Goal: Information Seeking & Learning: Learn about a topic

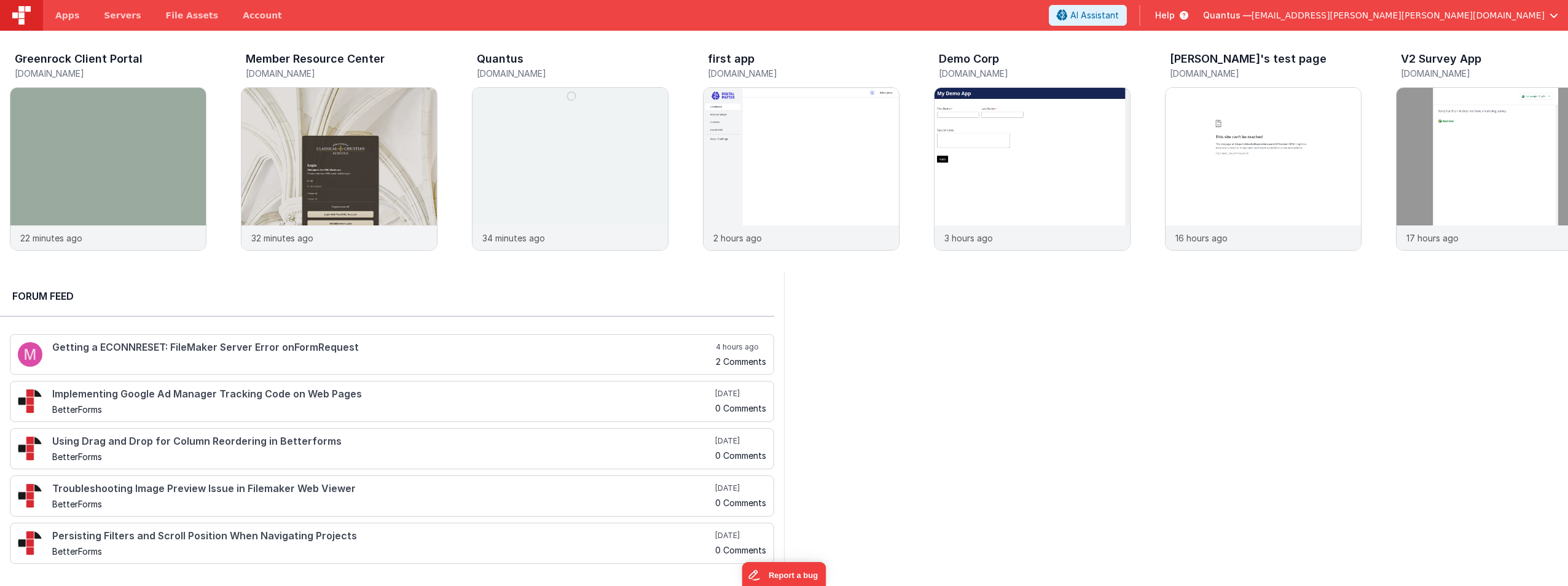
click at [781, 19] on span "[EMAIL_ADDRESS][PERSON_NAME][PERSON_NAME][DOMAIN_NAME]" at bounding box center [1398, 15] width 293 height 12
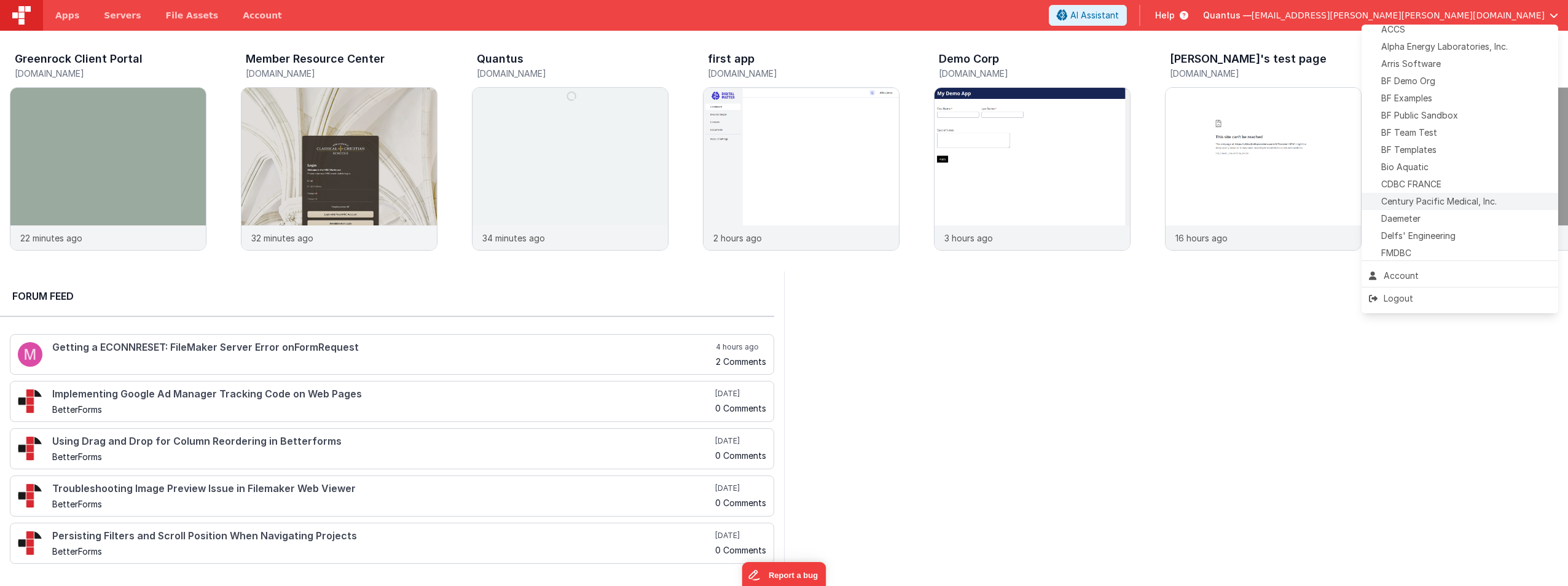
scroll to position [123, 0]
click at [781, 123] on div "Daemeter" at bounding box center [1459, 121] width 182 height 12
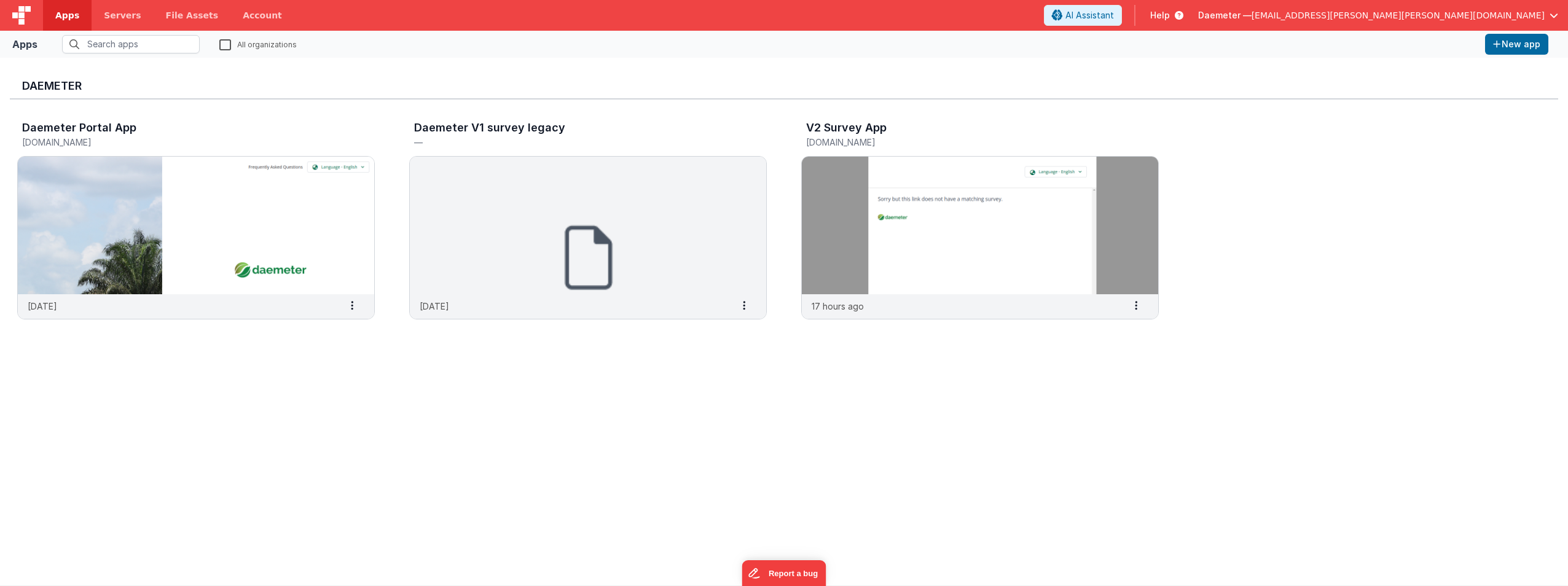
click at [394, 254] on div "Daemeter Portal App [DOMAIN_NAME] [DATE] Settings Copy API Key Merge App Delete…" at bounding box center [784, 223] width 1548 height 249
click at [322, 239] on img at bounding box center [196, 225] width 356 height 138
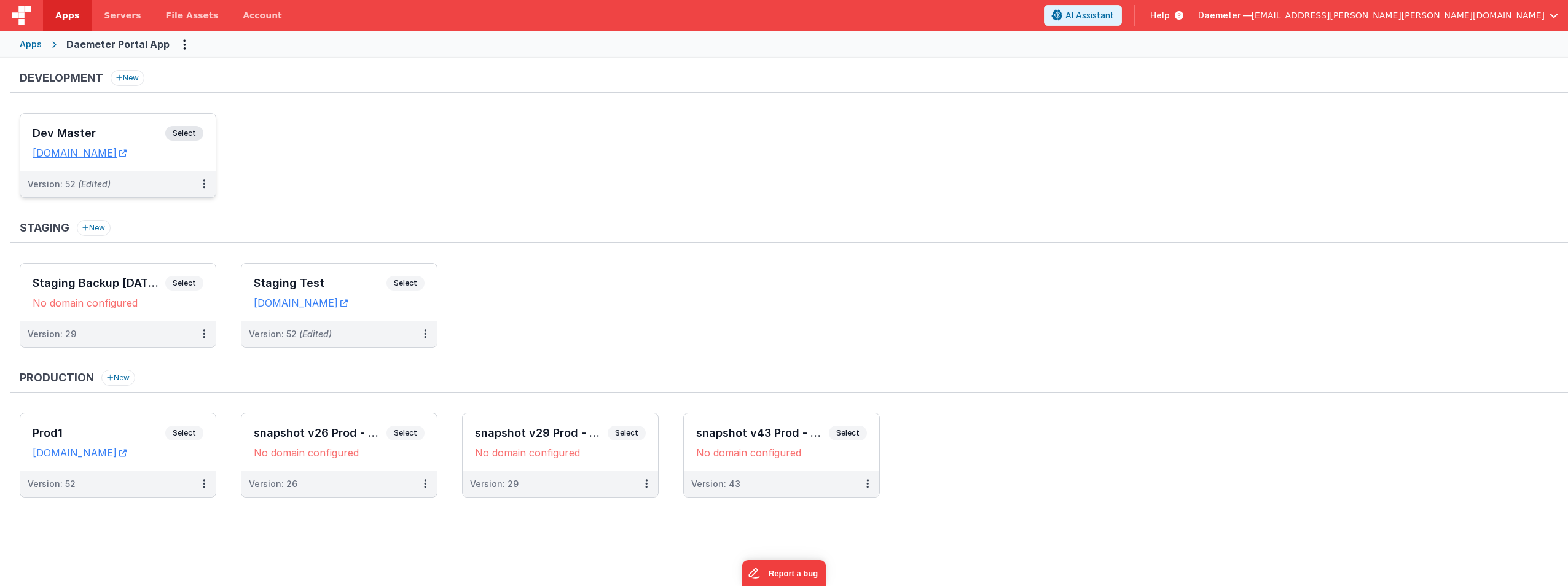
click at [125, 134] on h3 "Dev Master" at bounding box center [99, 133] width 133 height 12
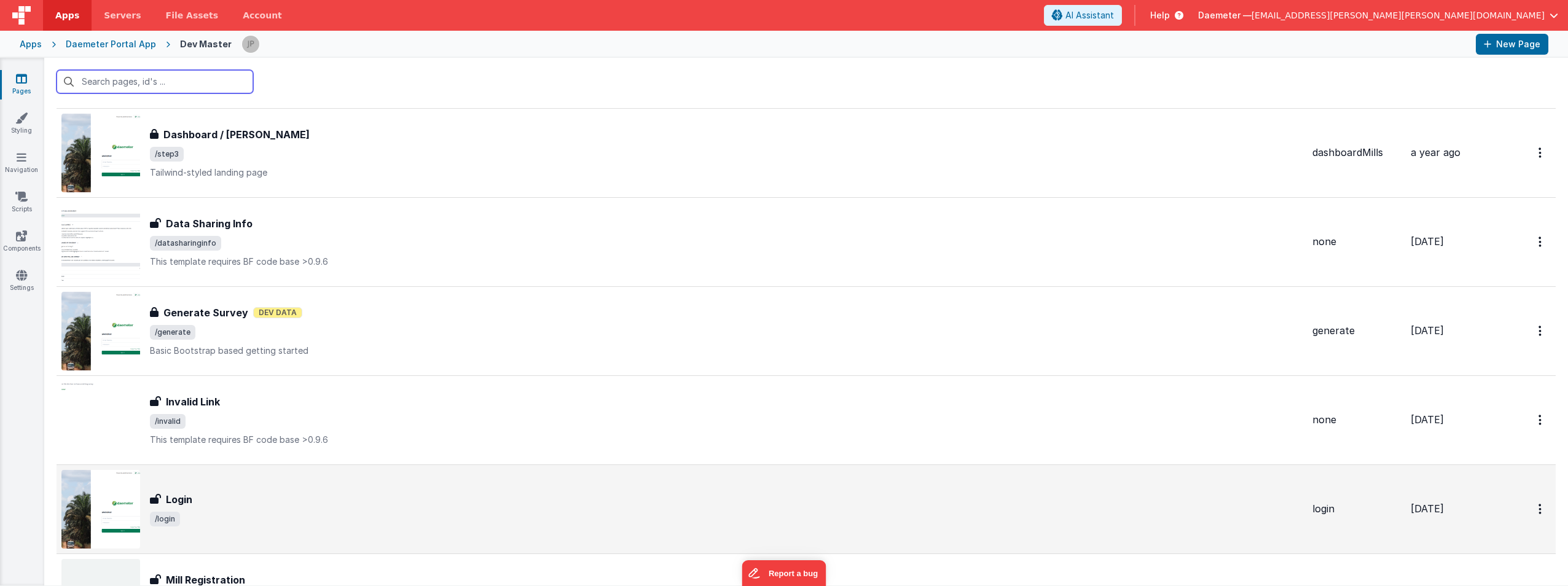
scroll to position [492, 0]
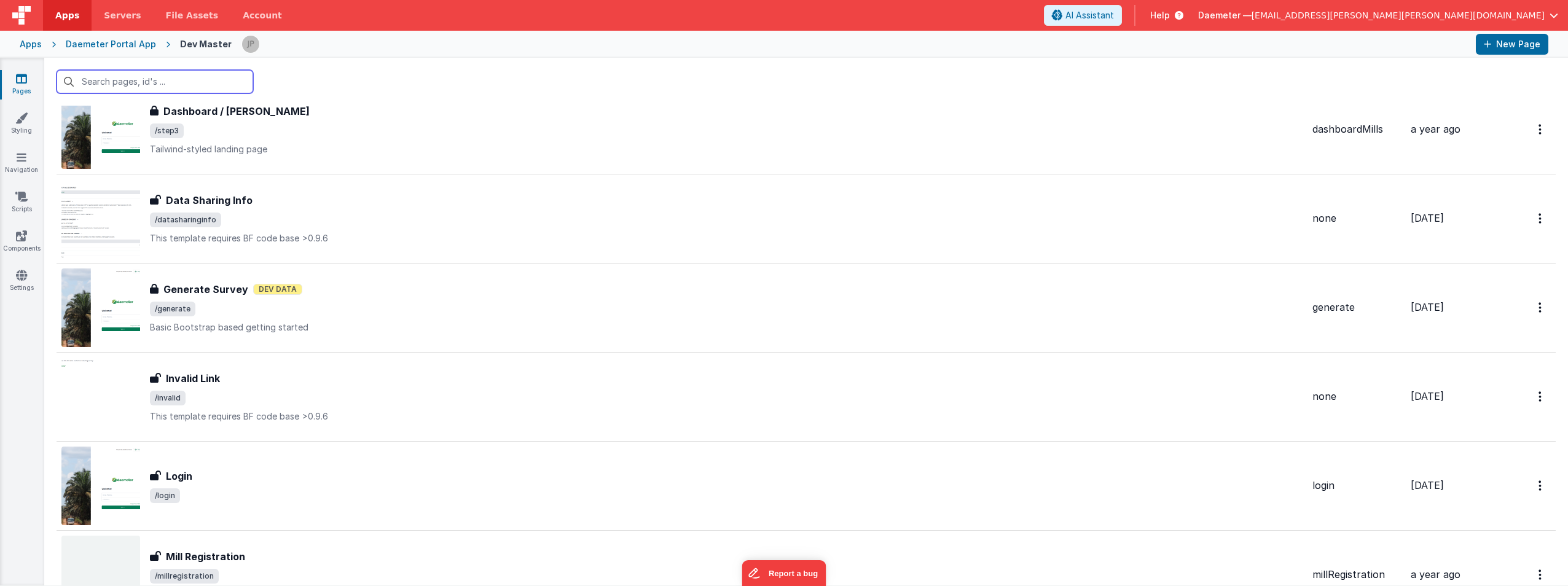
click at [206, 85] on input "text" at bounding box center [155, 82] width 197 height 23
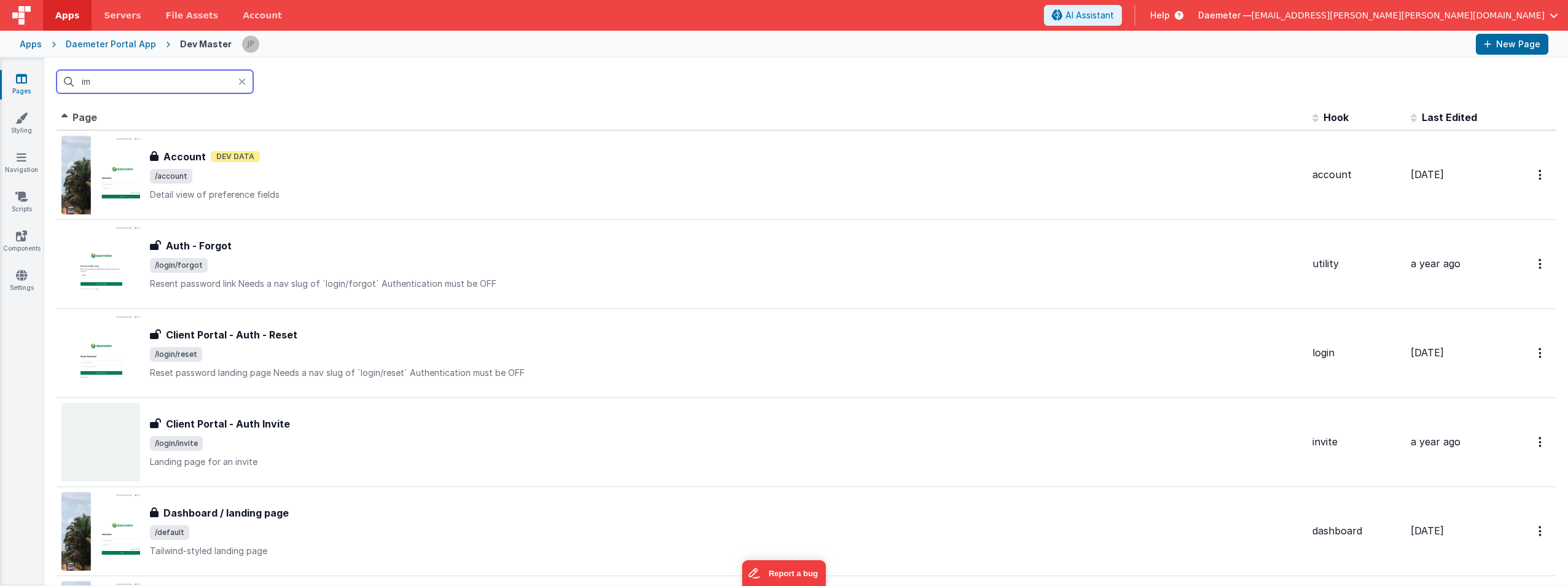
scroll to position [0, 0]
type input "i"
click at [36, 44] on div "Apps" at bounding box center [31, 44] width 22 height 12
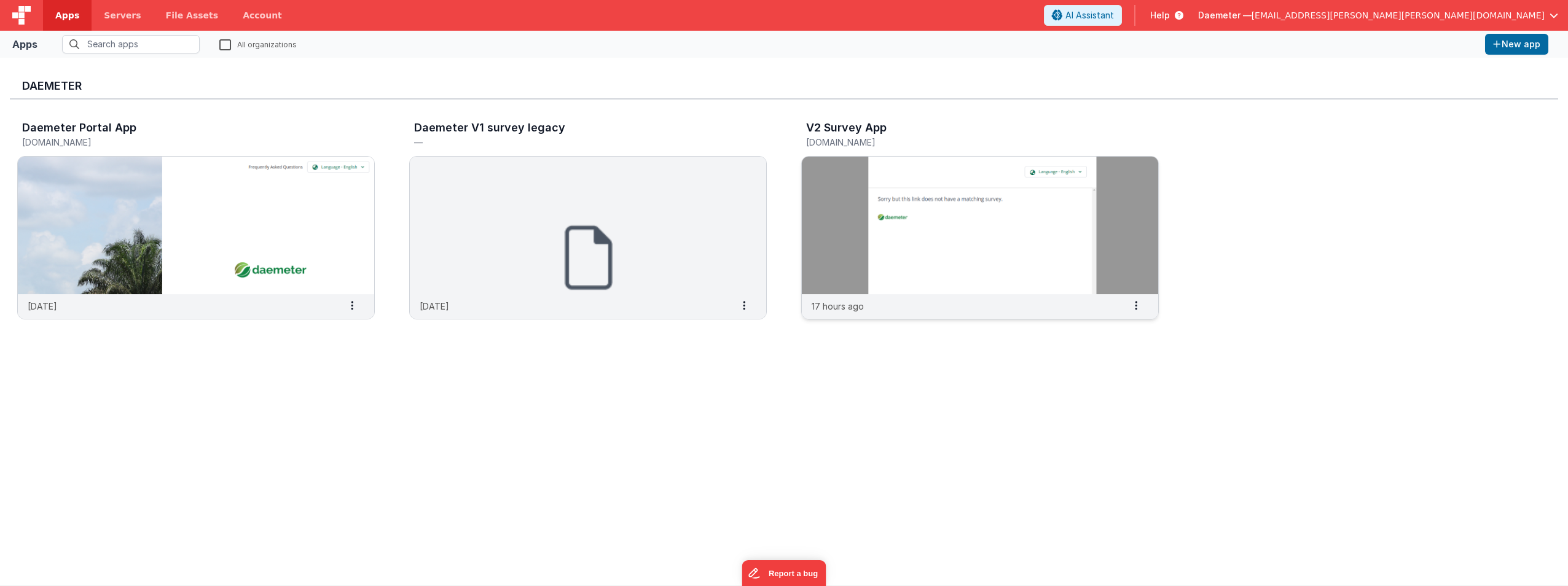
click at [781, 193] on img at bounding box center [980, 225] width 356 height 138
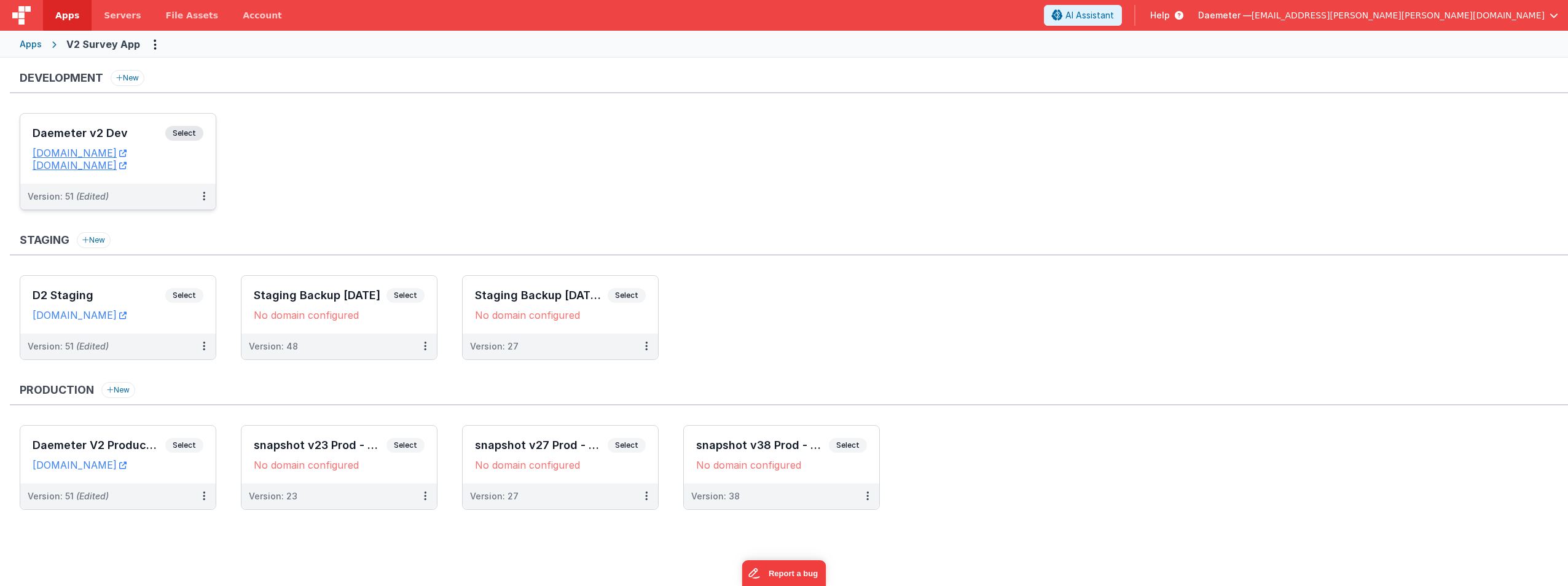
click at [138, 123] on div "Daemeter v2 Dev Select URLs [DOMAIN_NAME] [DOMAIN_NAME]" at bounding box center [118, 149] width 195 height 70
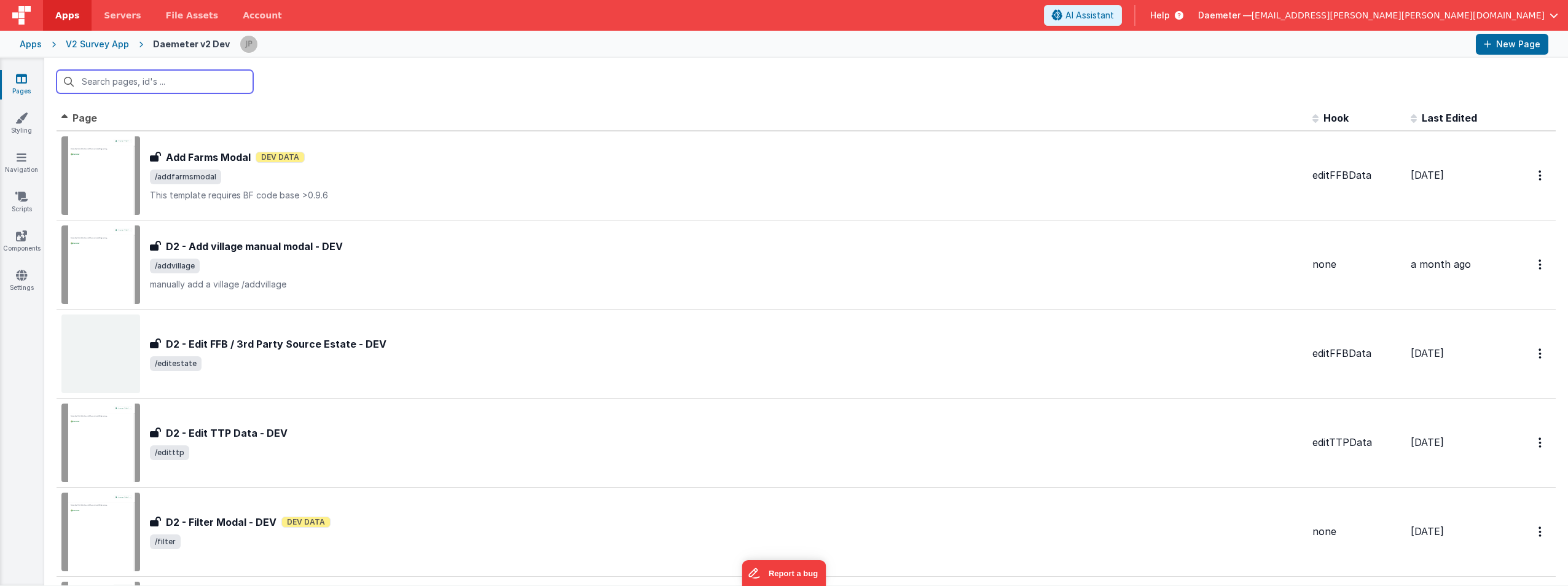
click at [165, 81] on input "text" at bounding box center [155, 82] width 197 height 23
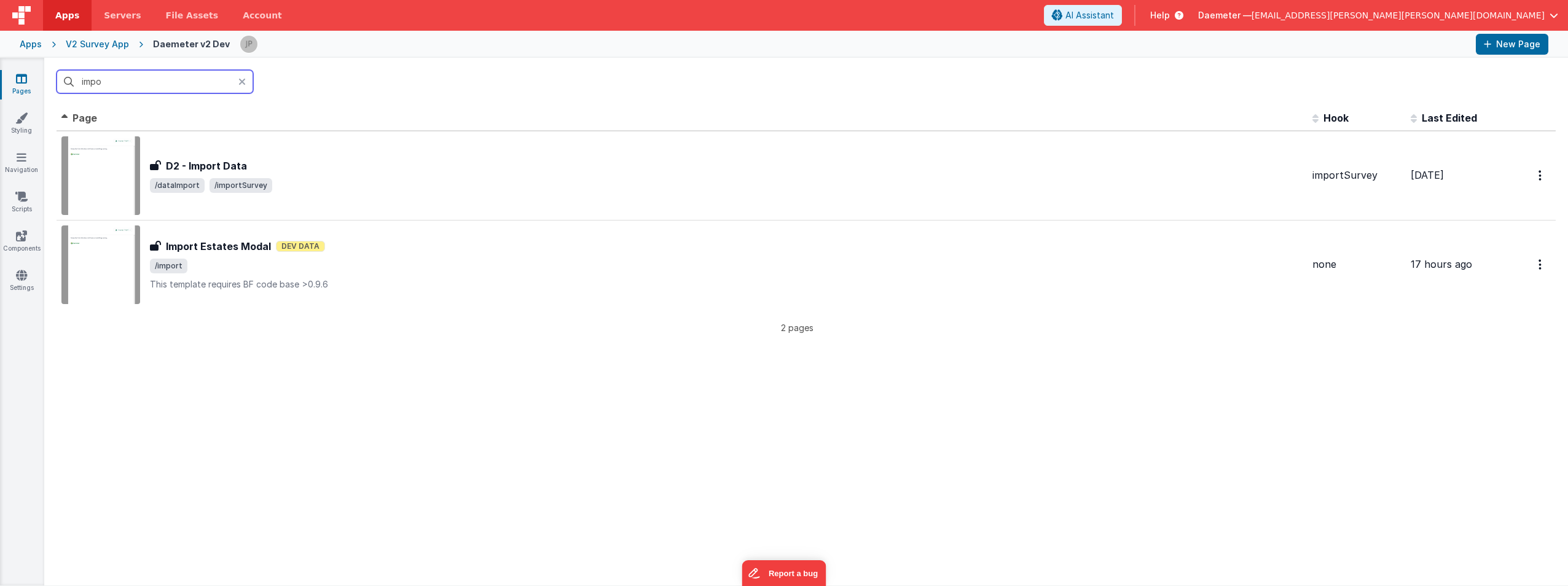
type input "impor"
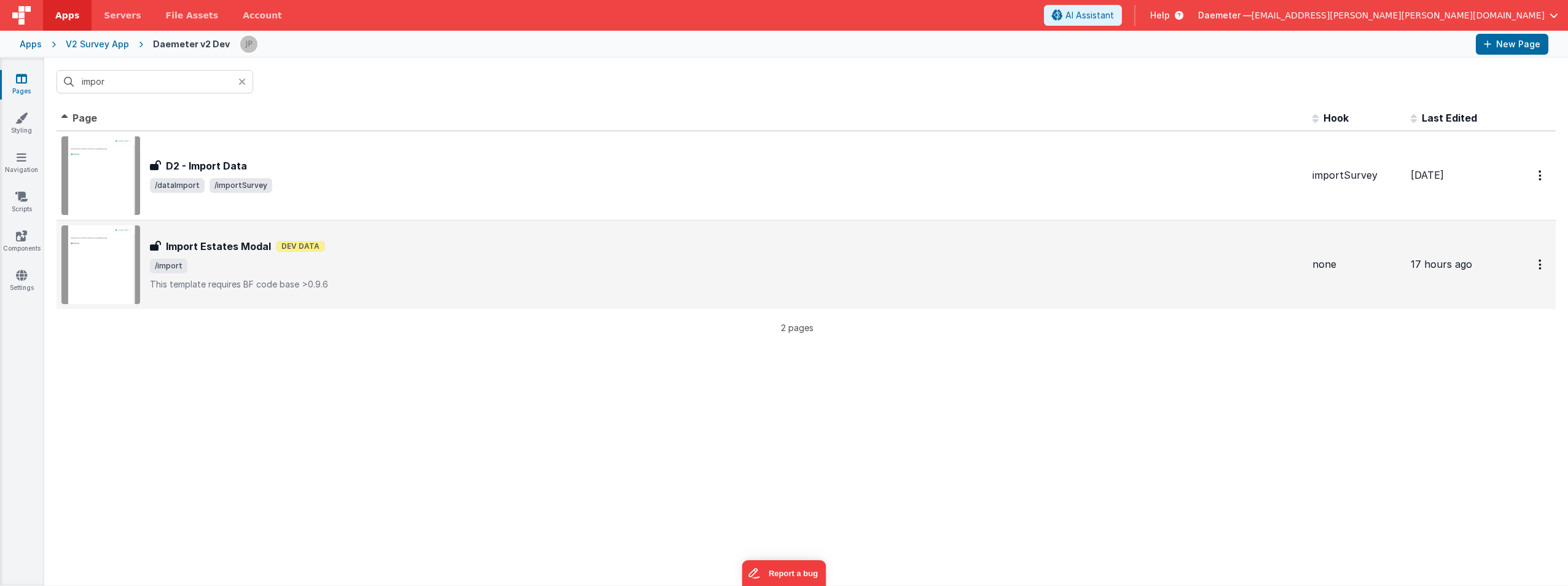
click at [258, 268] on span "/import" at bounding box center [726, 266] width 1152 height 15
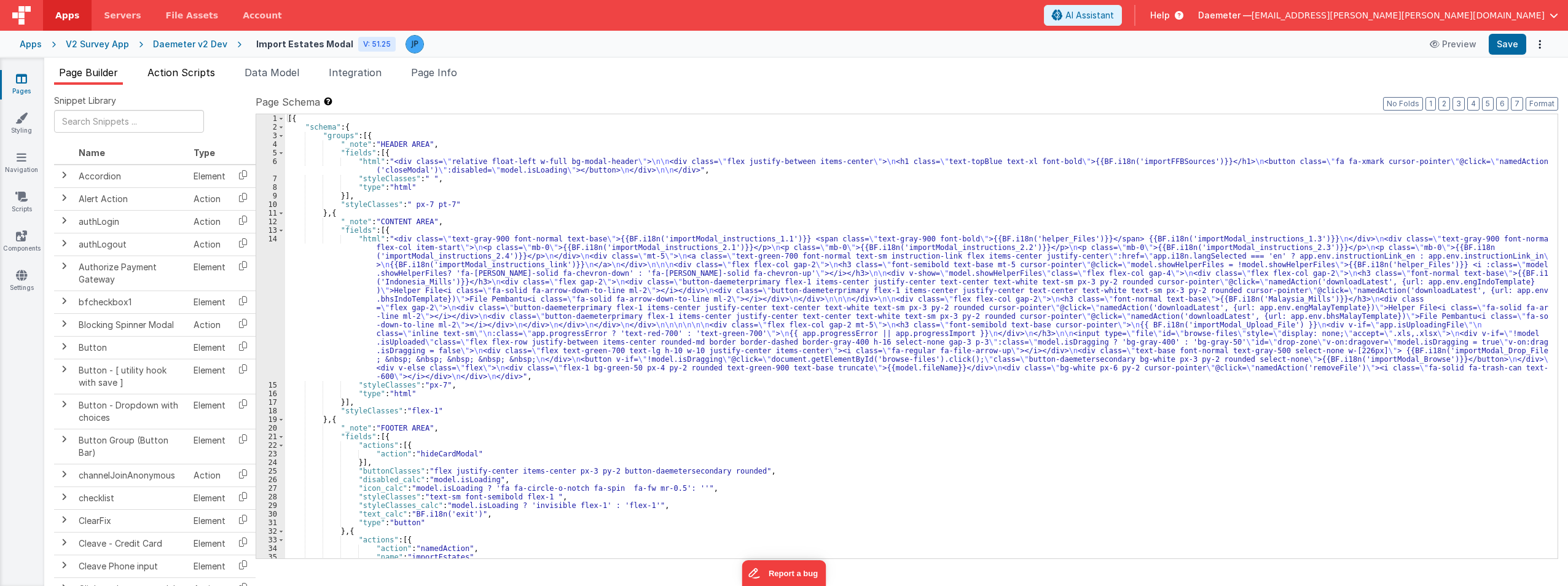
click at [205, 78] on span "Action Scripts" at bounding box center [181, 73] width 68 height 12
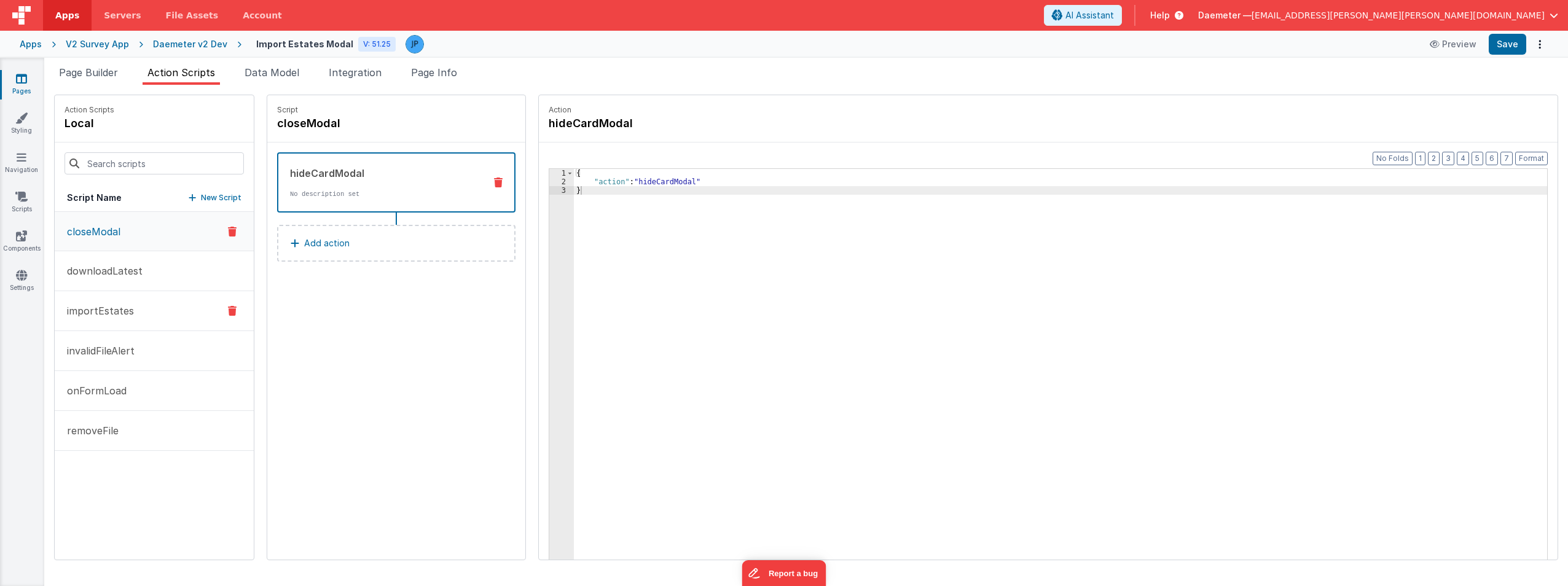
click at [157, 313] on button "importEstates" at bounding box center [154, 311] width 199 height 40
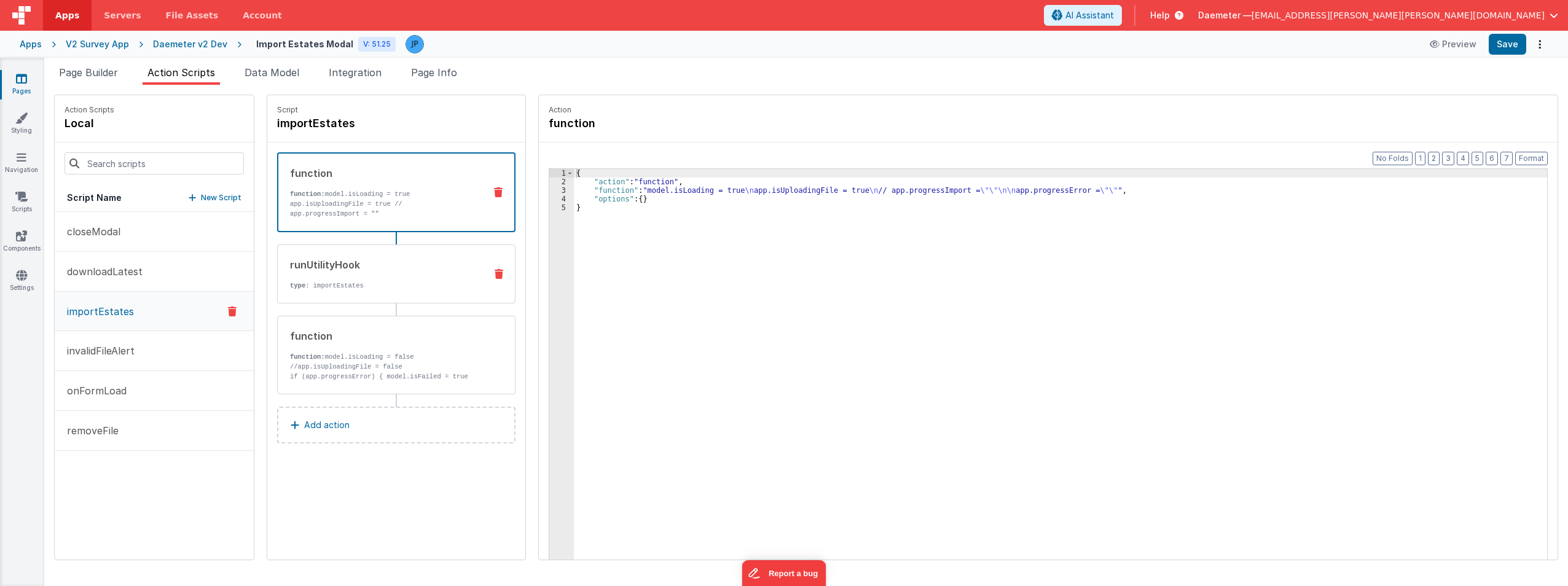
click at [408, 276] on div "runUtilityHook type : importEstates" at bounding box center [376, 274] width 198 height 33
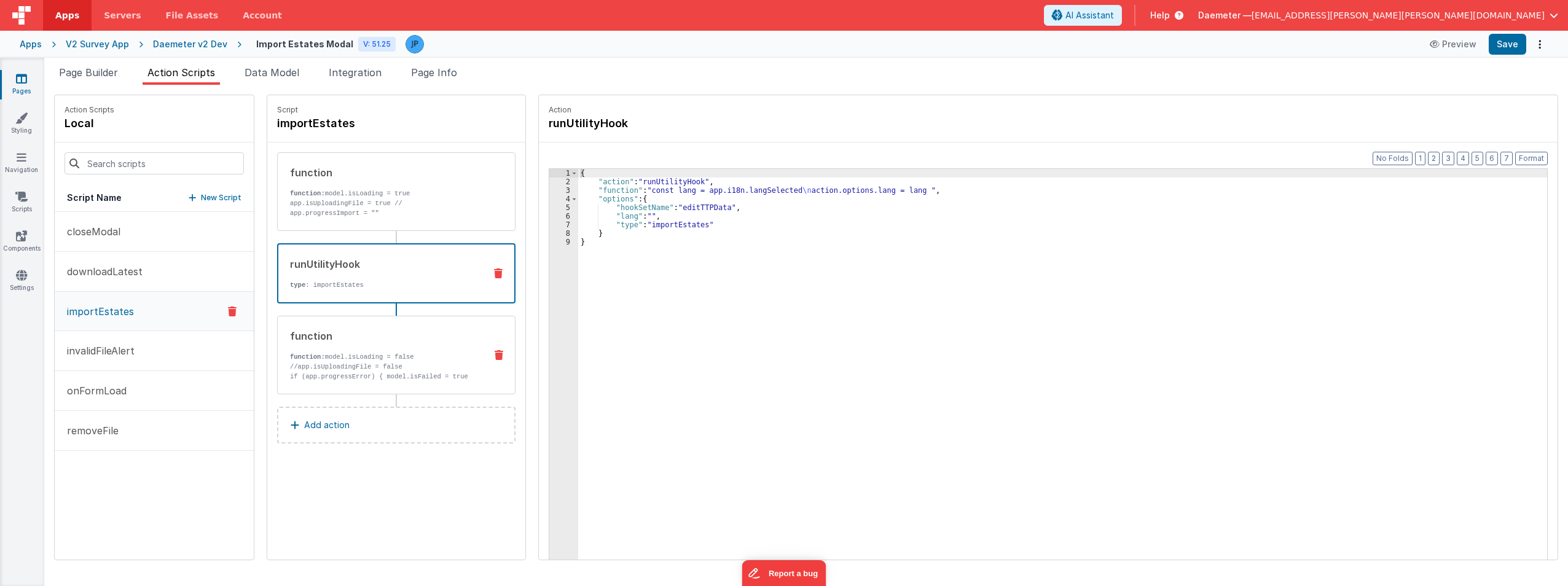
click at [388, 350] on div "function function: model.isLoading = false //app.isUploadingFile = false if (ap…" at bounding box center [376, 355] width 198 height 53
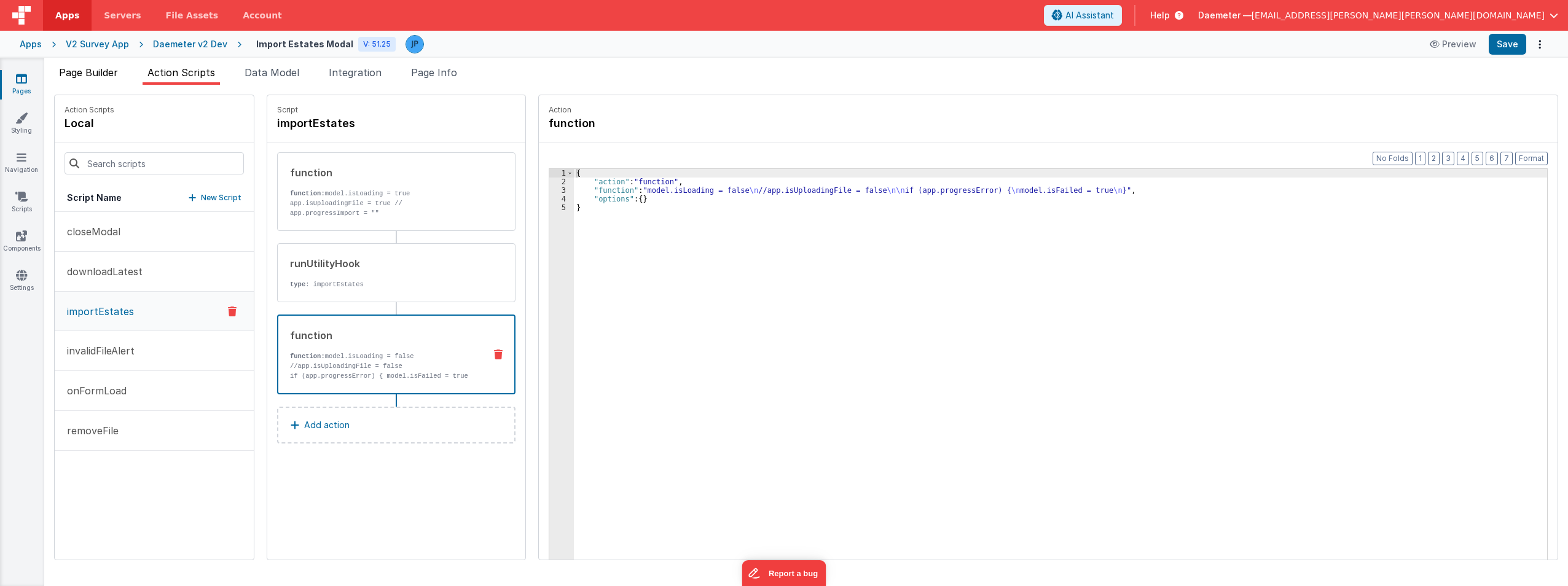
click at [108, 72] on span "Page Builder" at bounding box center [89, 73] width 59 height 12
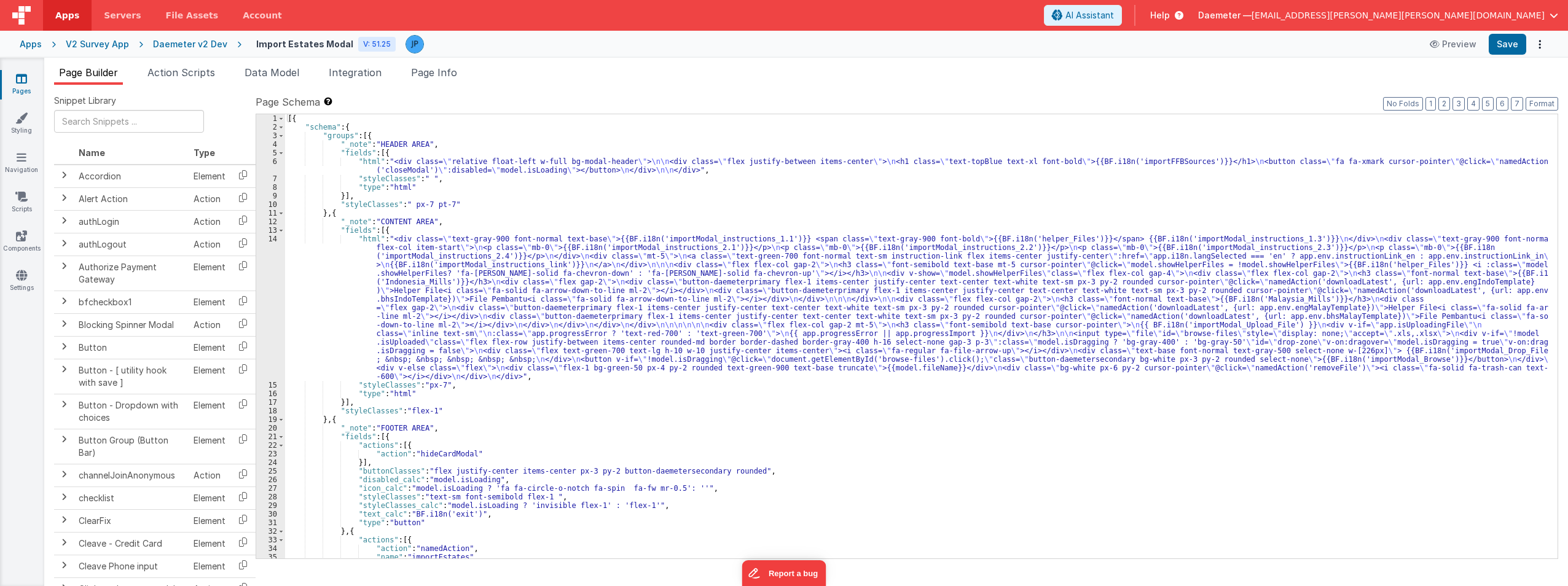
click at [731, 205] on div "[{ "schema" : { "groups" : [{ "_note" : "HEADER AREA" , "fields" : [{ "html" : …" at bounding box center [916, 345] width 1263 height 461
click at [184, 74] on span "Action Scripts" at bounding box center [181, 73] width 68 height 12
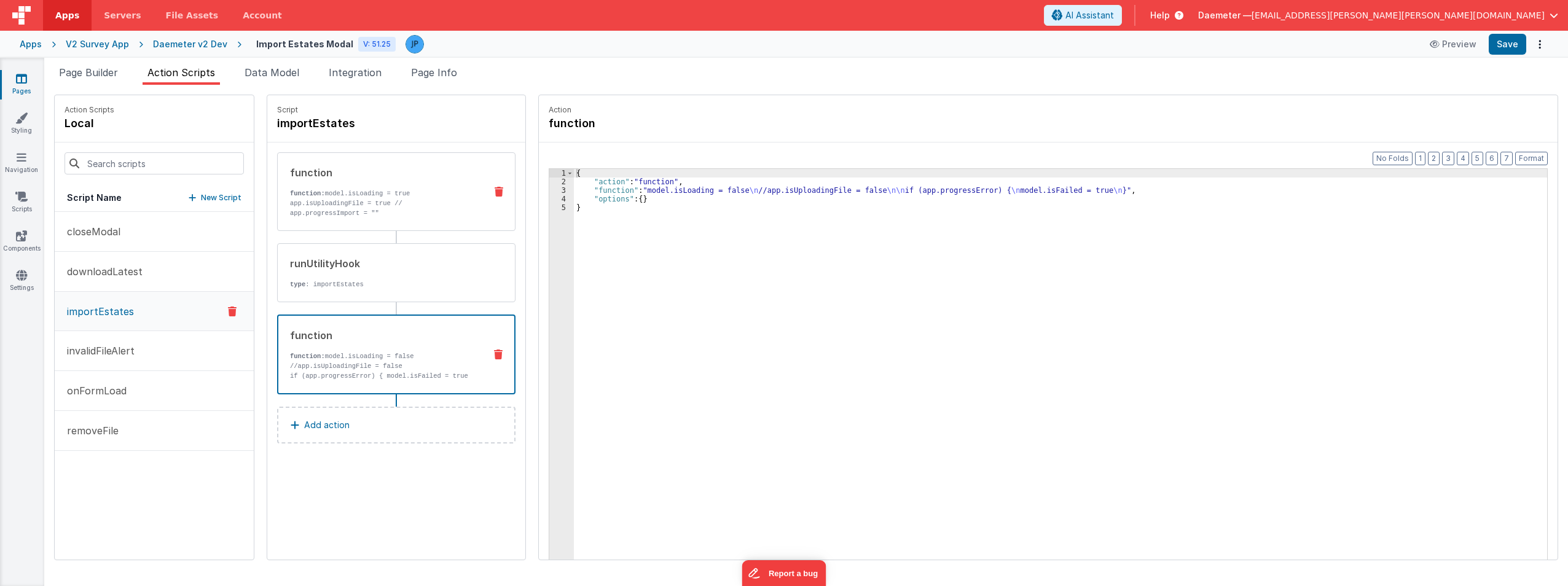
click at [418, 218] on p "app.progressError = """ at bounding box center [382, 223] width 186 height 10
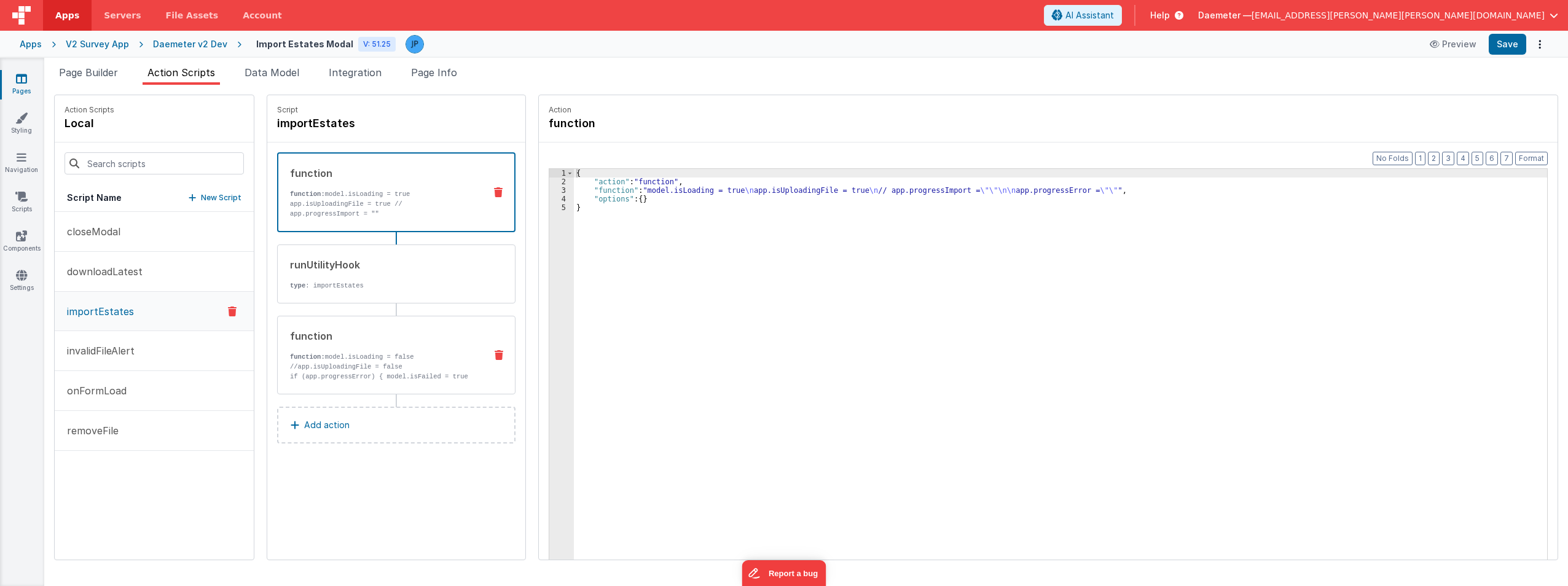
click at [429, 347] on div "function function: model.isLoading = false //app.isUploadingFile = false if (ap…" at bounding box center [376, 355] width 198 height 53
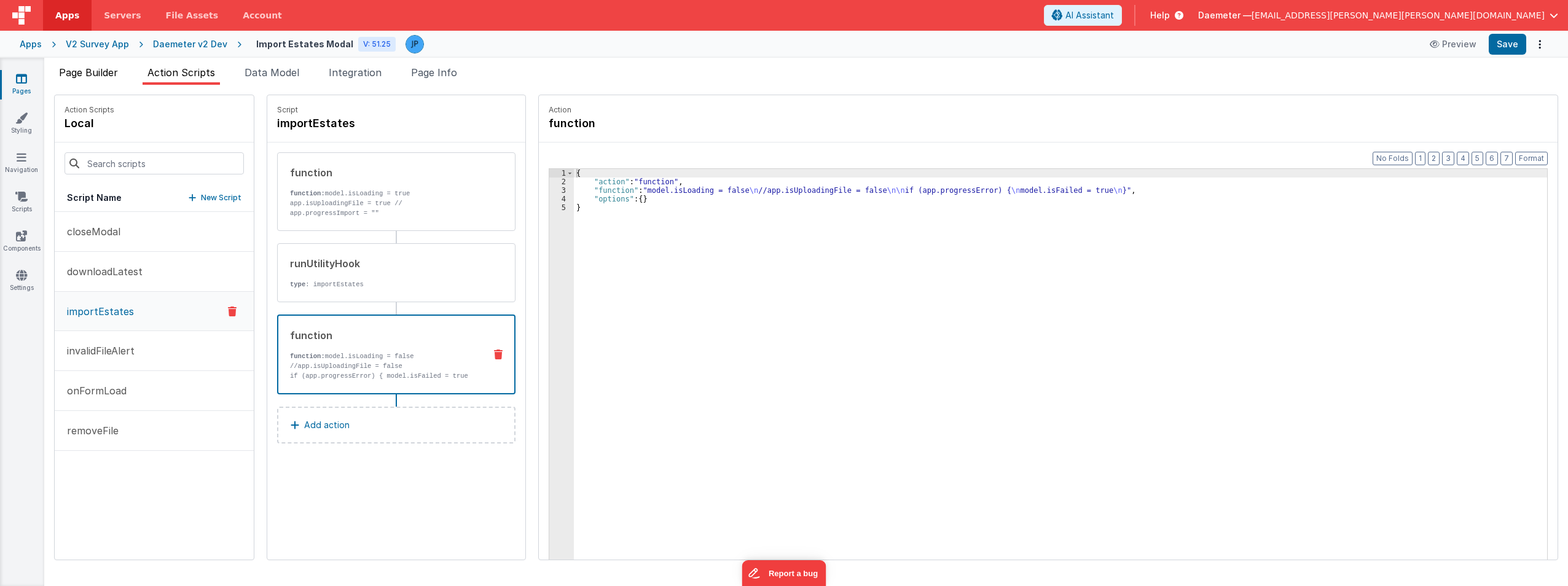
click at [101, 72] on span "Page Builder" at bounding box center [89, 73] width 59 height 12
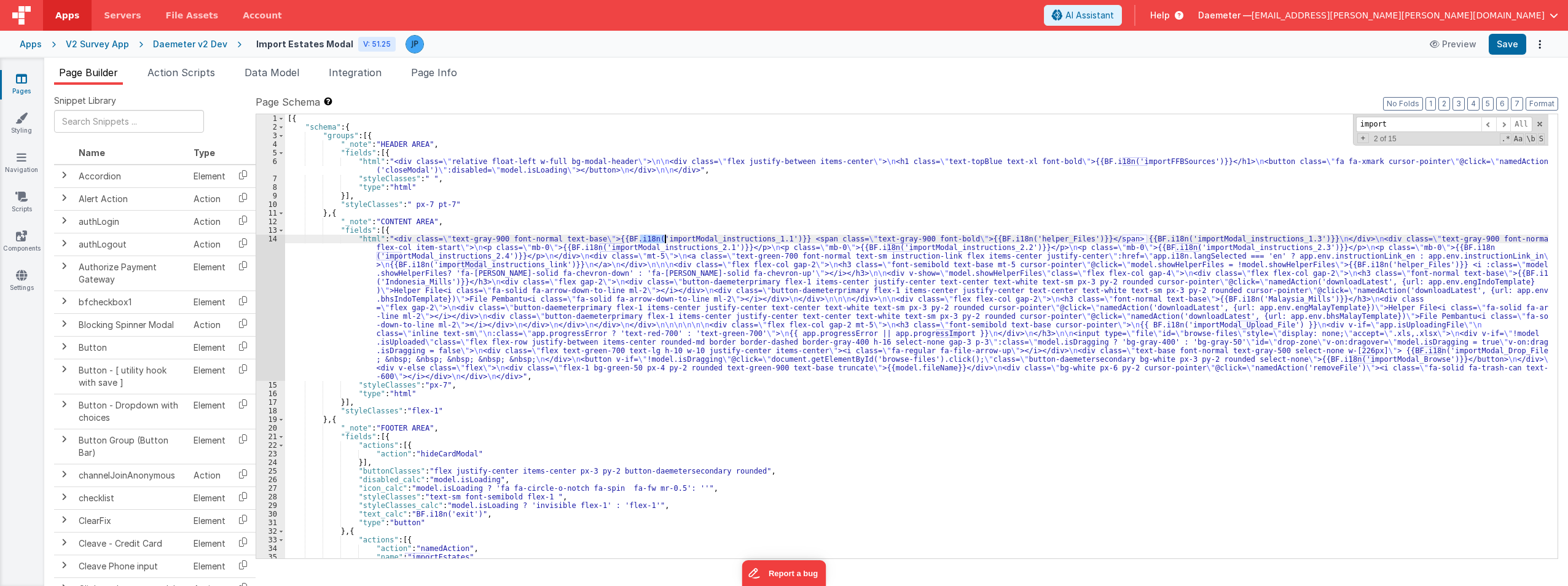
click at [266, 299] on div "14" at bounding box center [270, 308] width 29 height 146
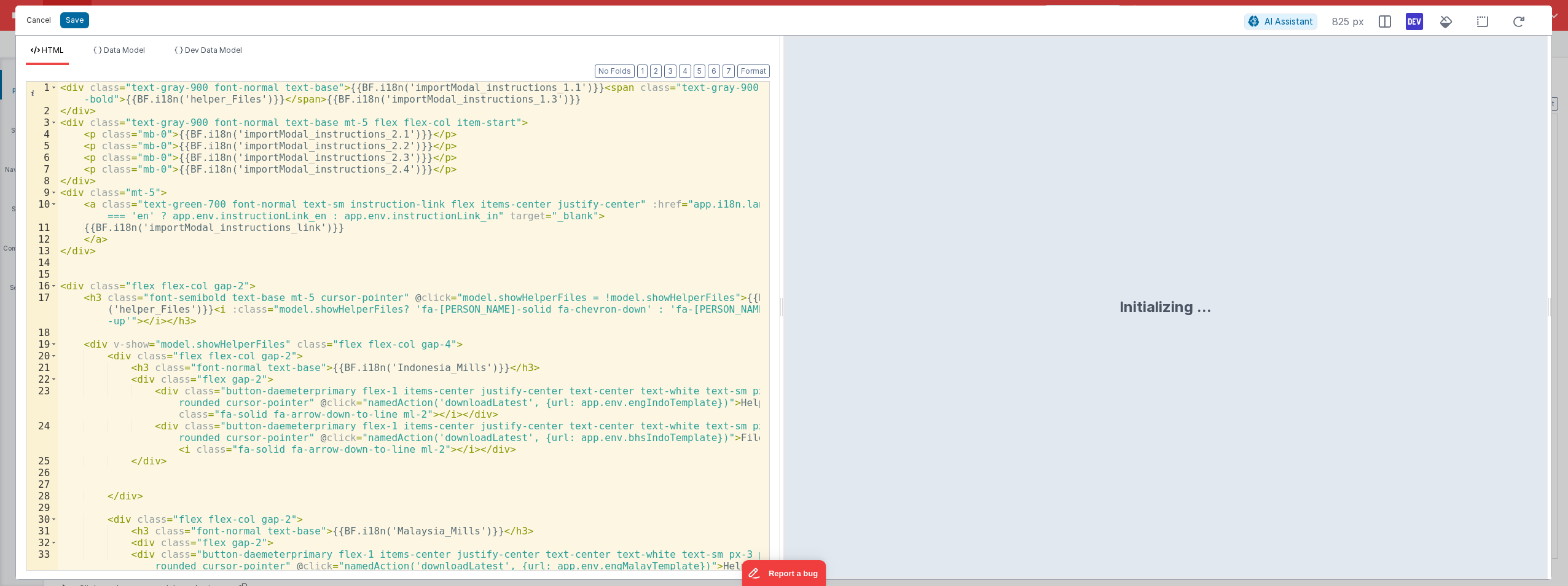
click at [44, 17] on button "Cancel" at bounding box center [39, 20] width 37 height 17
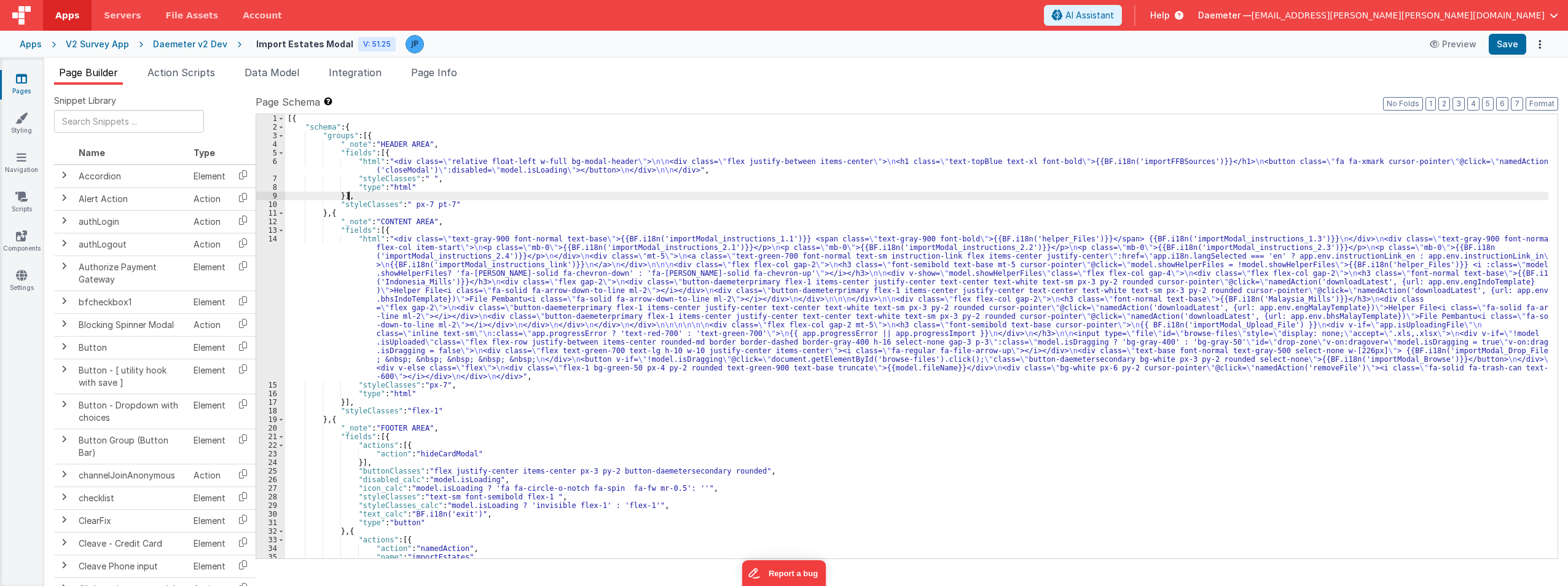
click at [781, 192] on div "[{ "schema" : { "groups" : [{ "_note" : "HEADER AREA" , "fields" : [{ "html" : …" at bounding box center [916, 345] width 1263 height 461
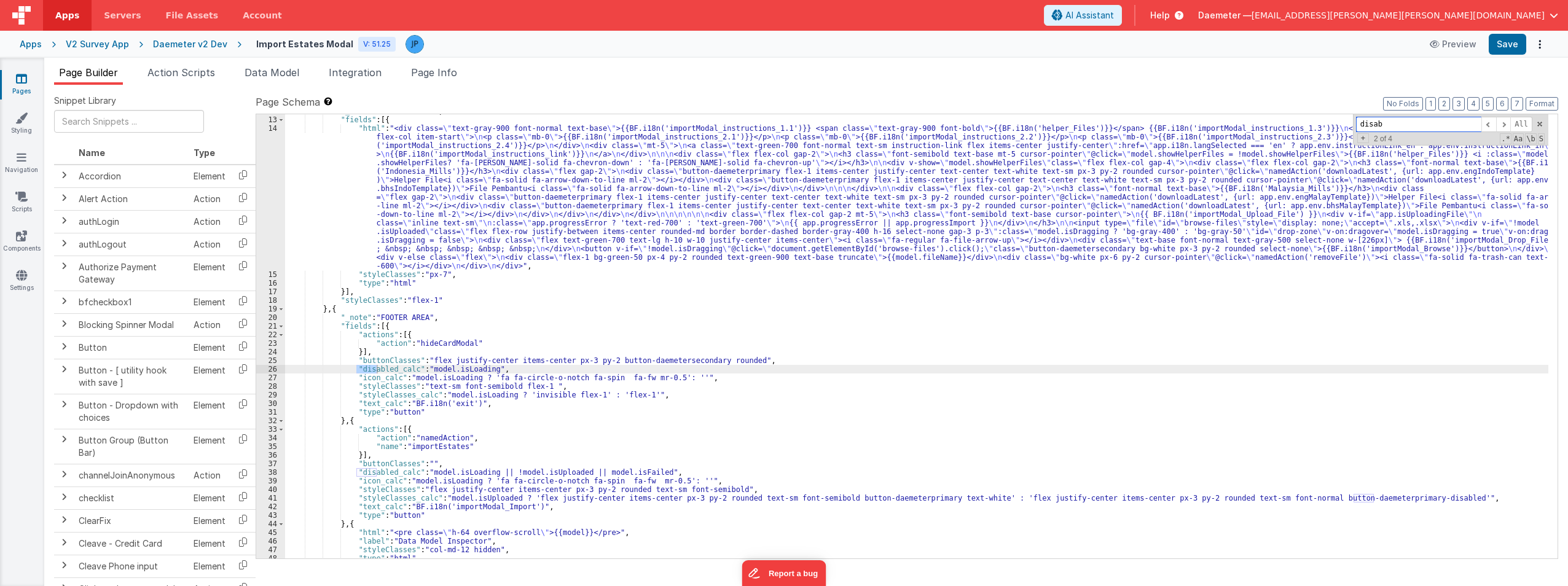
scroll to position [110, 0]
click at [781, 123] on span at bounding box center [1503, 124] width 15 height 15
drag, startPoint x: 1394, startPoint y: 124, endPoint x: 1331, endPoint y: 118, distance: 63.3
click at [781, 118] on div ""_note" : "CONTENT AREA" , "fields" : [{ "html" : "<div class= \" text-gray-900…" at bounding box center [916, 336] width 1263 height 444
type input "isFailed"
